Goal: Information Seeking & Learning: Compare options

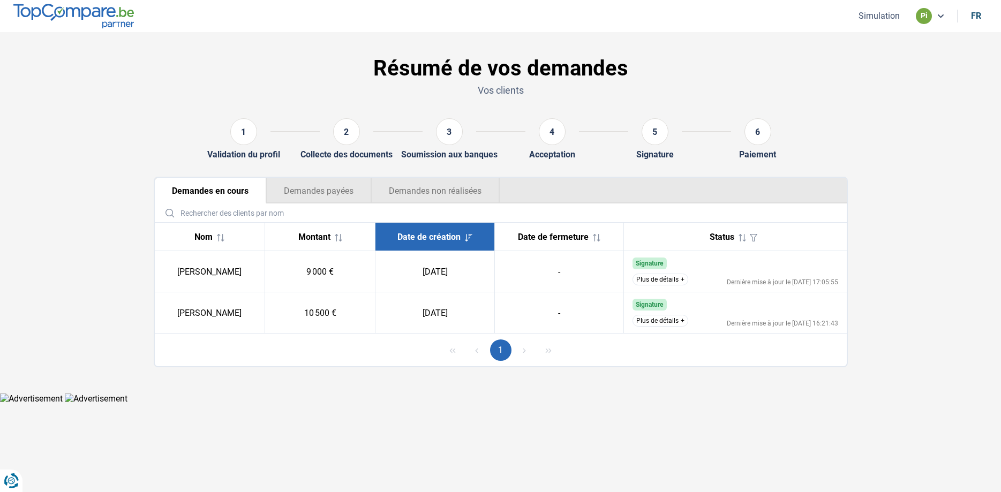
click at [662, 320] on button "Plus de détails" at bounding box center [660, 321] width 56 height 12
drag, startPoint x: 673, startPoint y: 316, endPoint x: 667, endPoint y: 314, distance: 6.3
click at [672, 316] on button "Plus de détails" at bounding box center [660, 321] width 56 height 12
